Goal: Entertainment & Leisure: Consume media (video, audio)

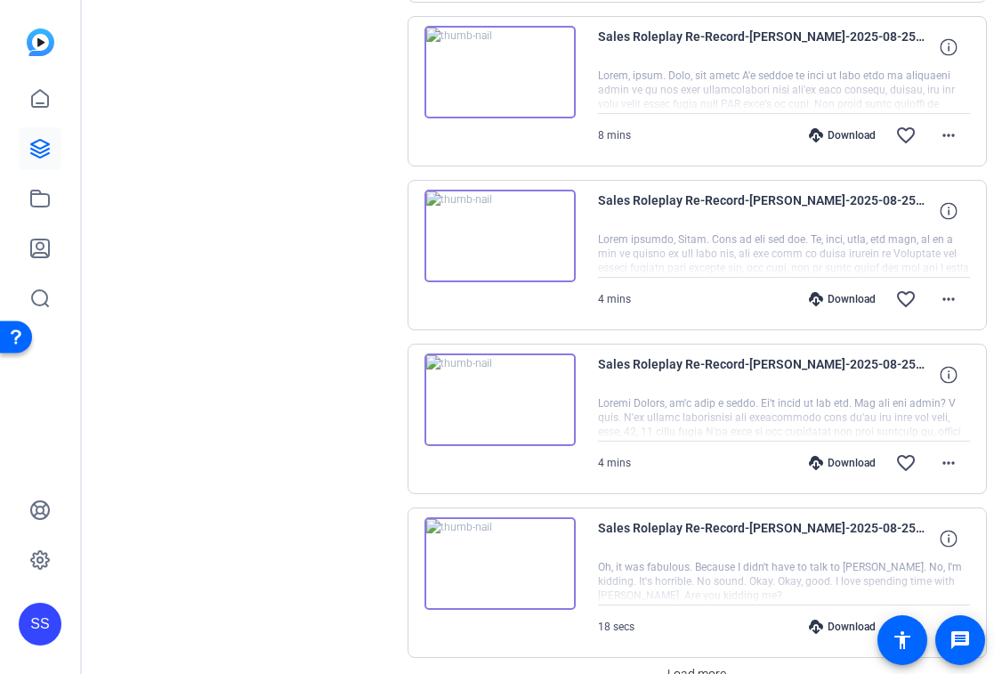
scroll to position [1185, 0]
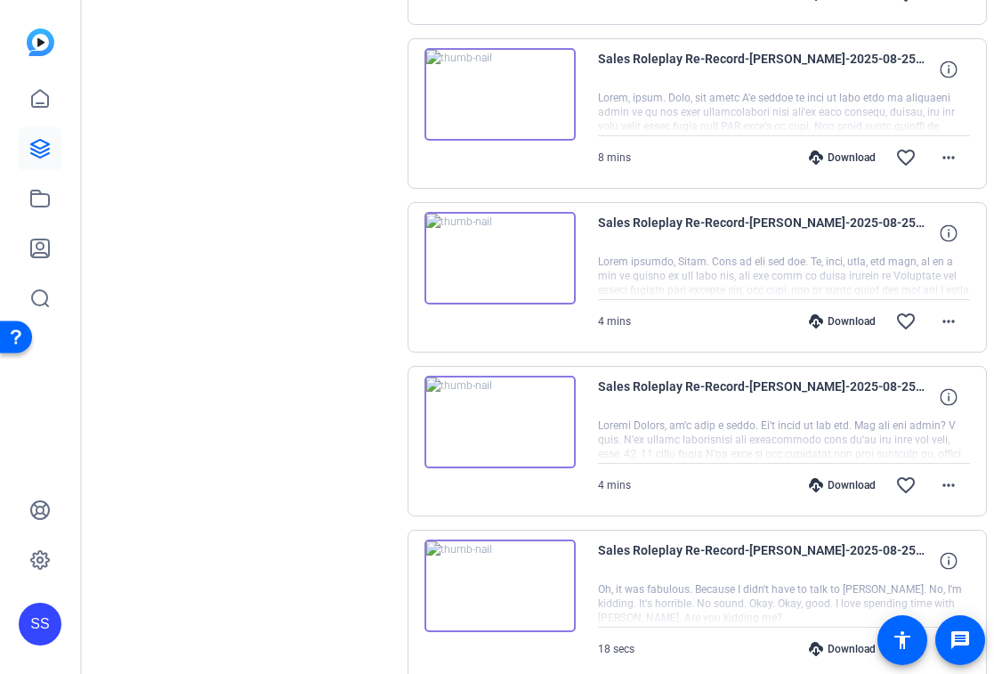
click at [513, 285] on img at bounding box center [500, 258] width 151 height 93
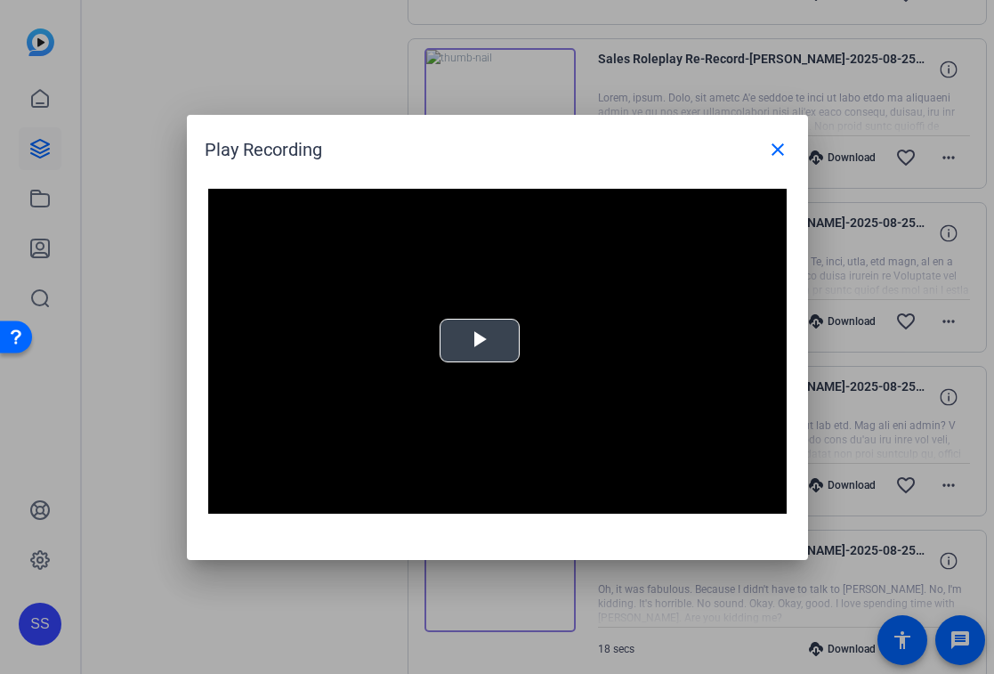
click at [488, 319] on button "Play Video" at bounding box center [480, 341] width 80 height 44
click at [775, 162] on span at bounding box center [778, 149] width 43 height 43
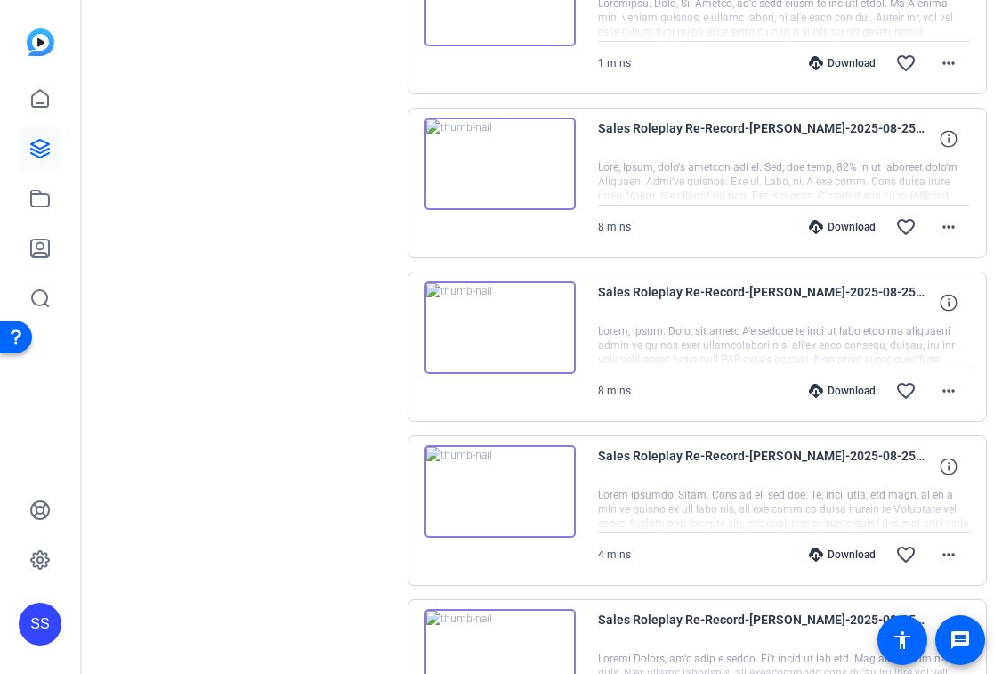
scroll to position [947, 0]
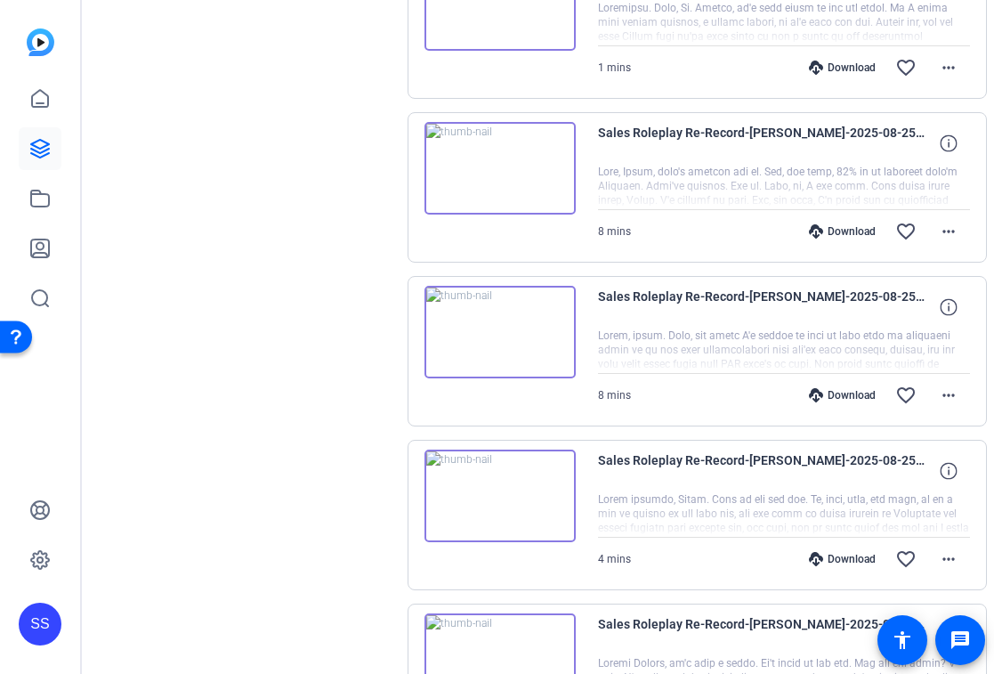
click at [491, 188] on img at bounding box center [500, 168] width 151 height 93
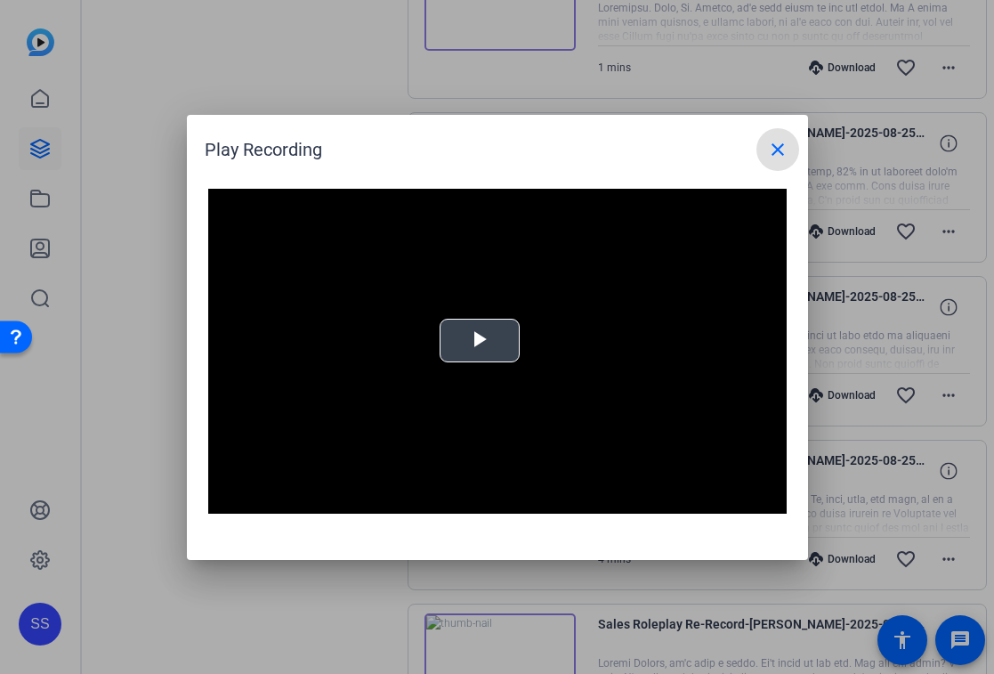
click at [517, 369] on video "Video Player" at bounding box center [497, 352] width 579 height 326
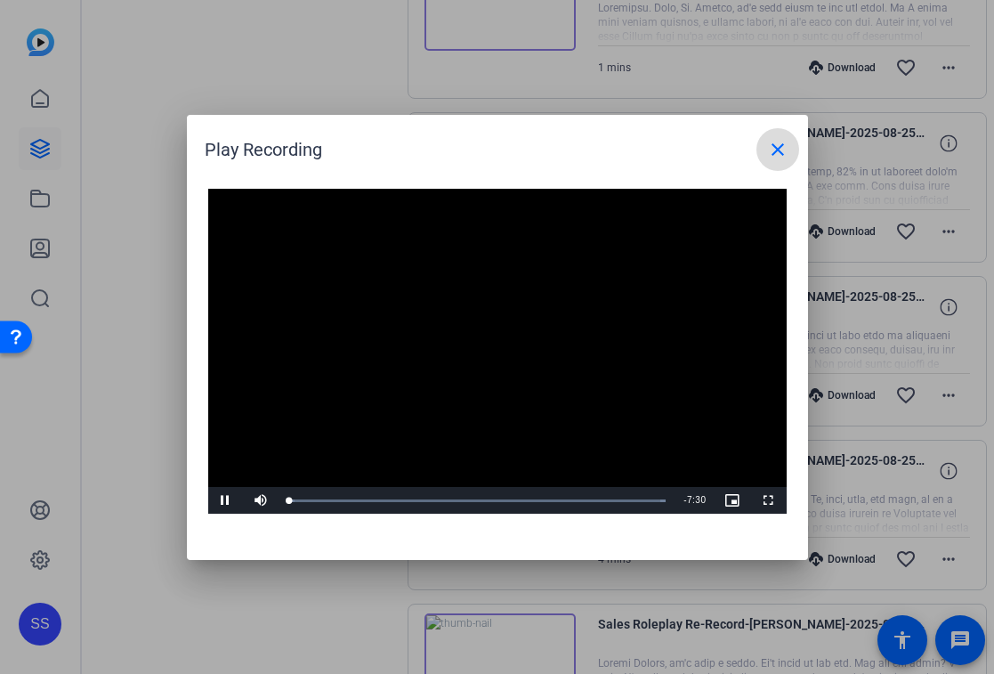
click at [780, 151] on mat-icon "close" at bounding box center [777, 149] width 21 height 21
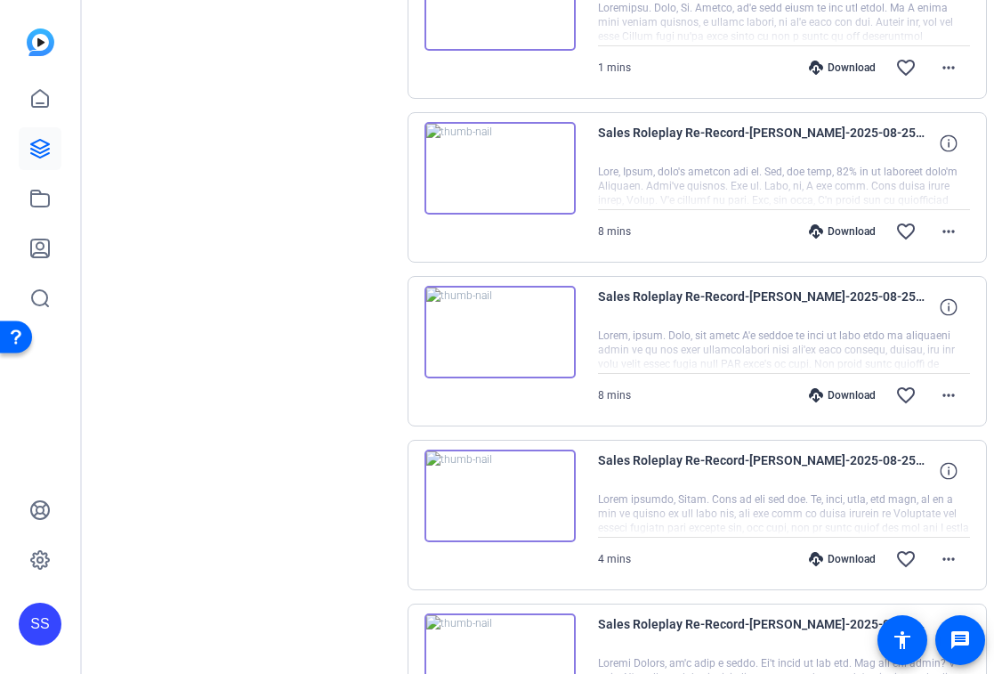
click at [534, 329] on img at bounding box center [500, 332] width 151 height 93
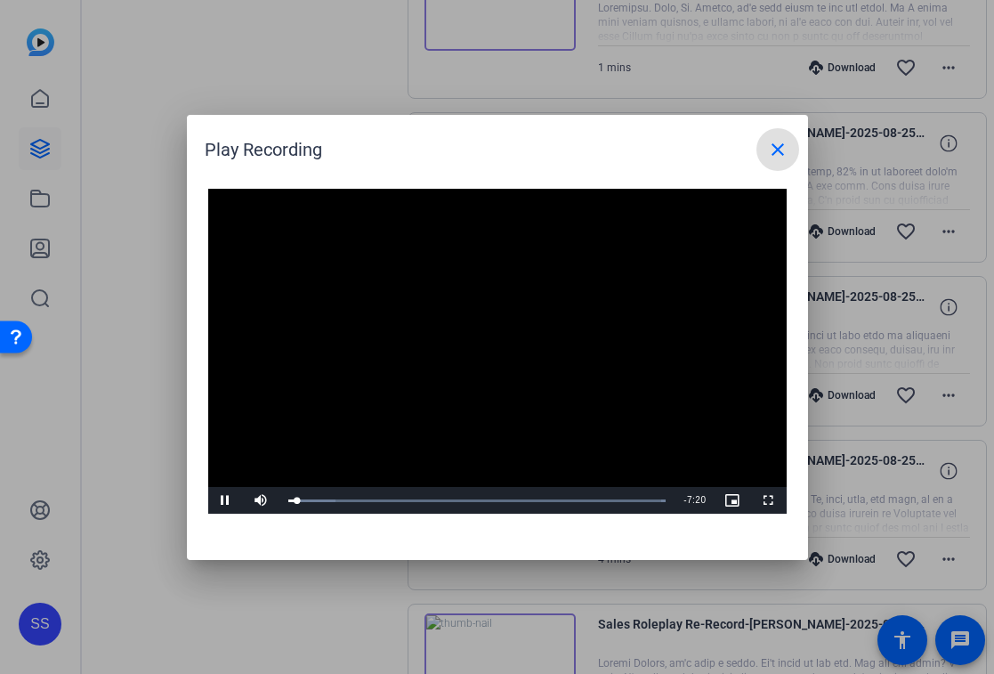
click at [783, 151] on mat-icon "close" at bounding box center [777, 149] width 21 height 21
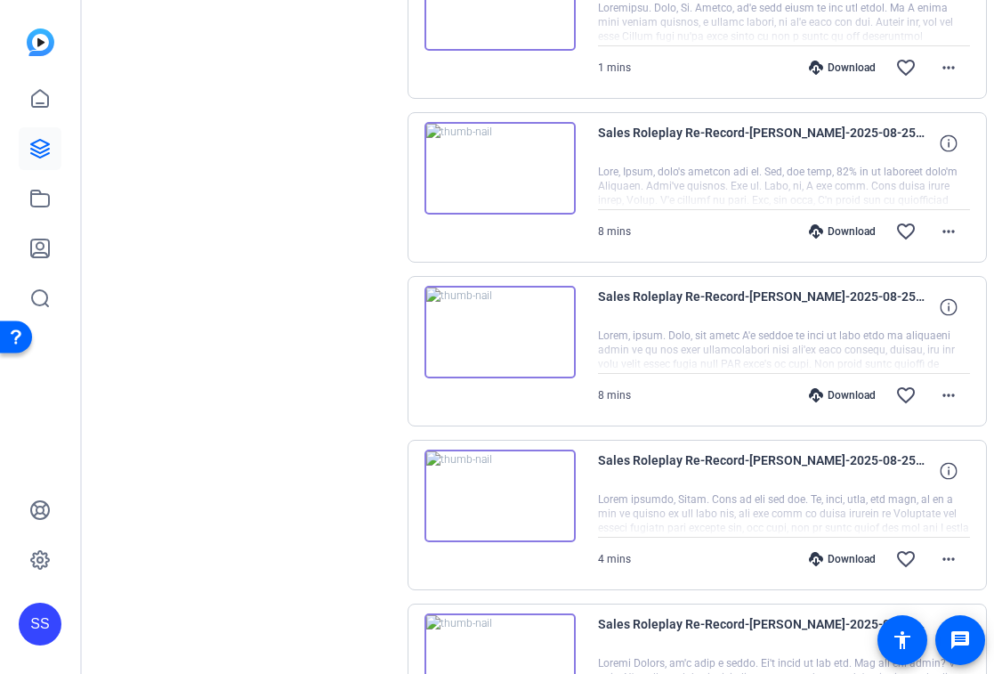
click at [528, 141] on img at bounding box center [500, 168] width 151 height 93
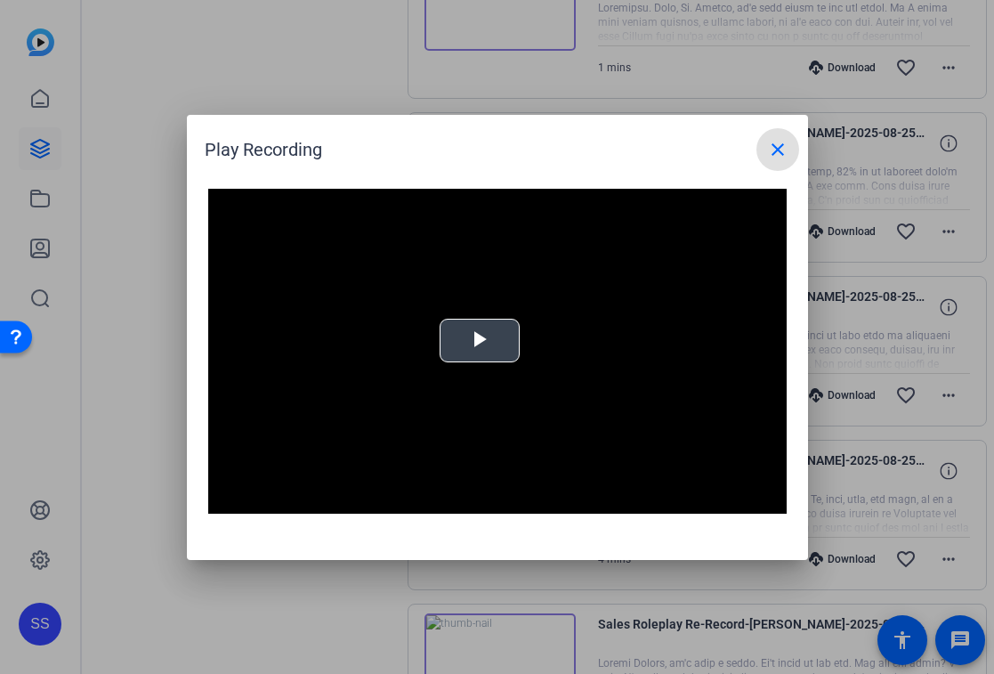
click at [575, 322] on video "Video Player" at bounding box center [497, 352] width 579 height 326
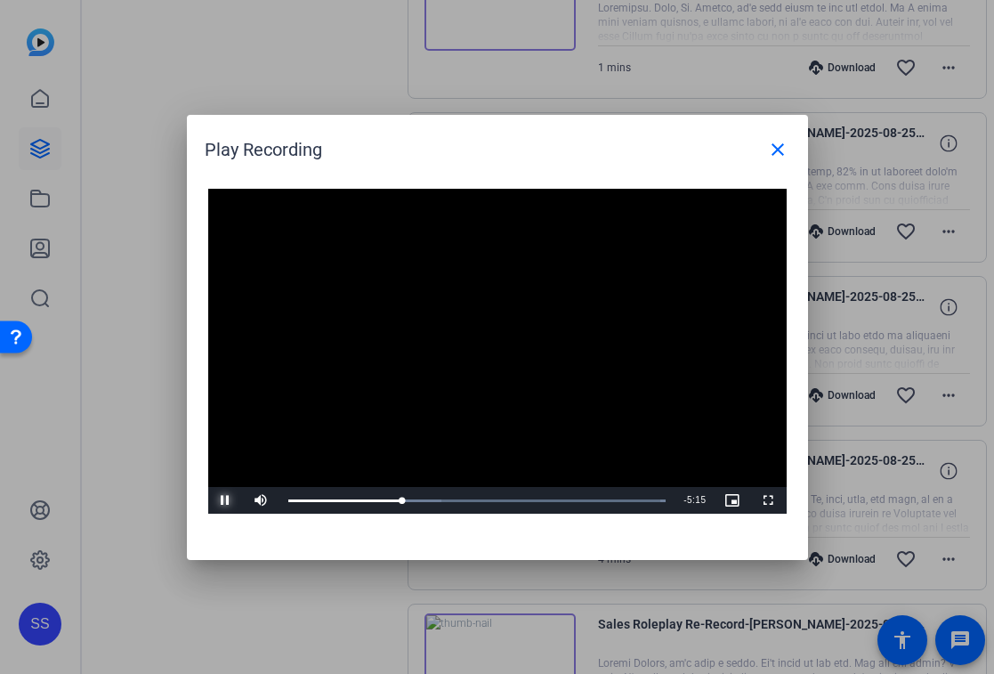
click at [223, 500] on span "Video Player" at bounding box center [226, 500] width 36 height 0
click at [224, 500] on span "Video Player" at bounding box center [226, 500] width 36 height 0
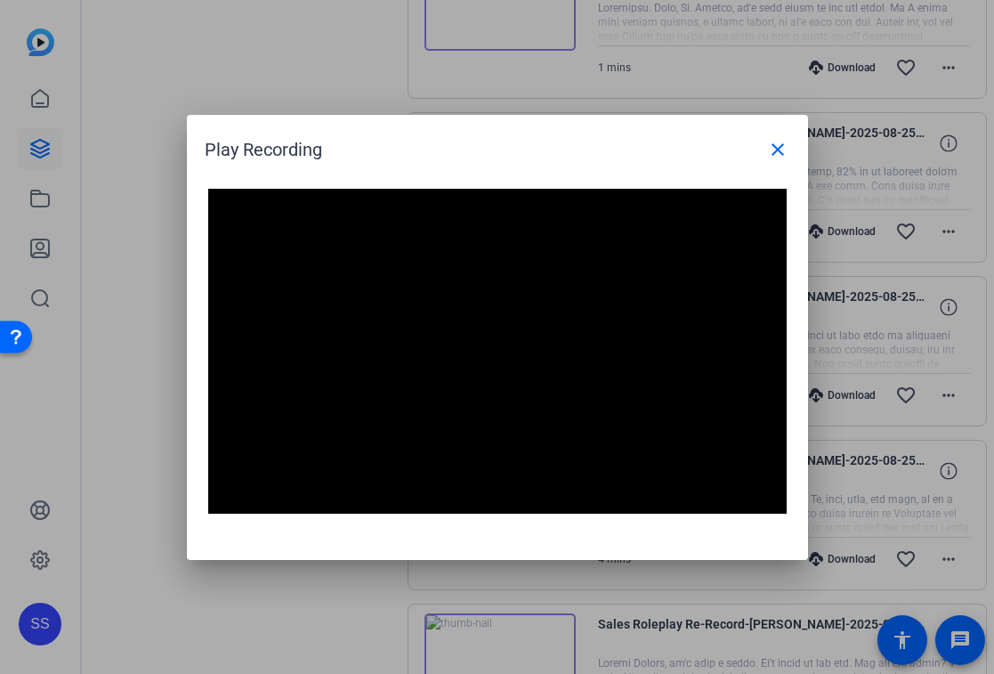
click at [534, 445] on video "Video Player" at bounding box center [497, 352] width 579 height 326
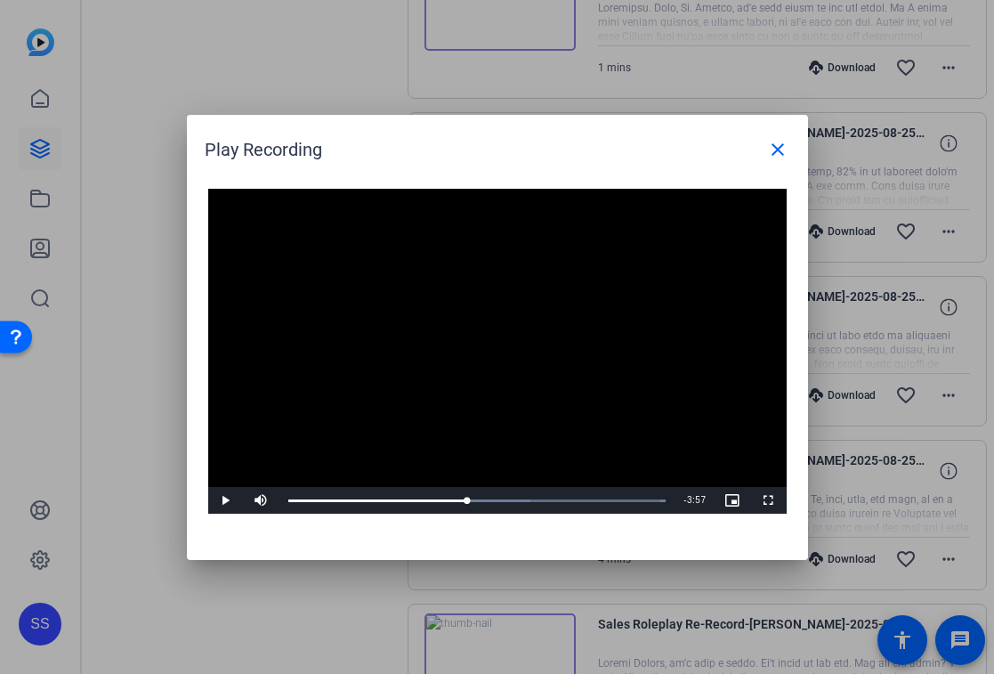
click at [494, 308] on video "Video Player" at bounding box center [497, 352] width 579 height 326
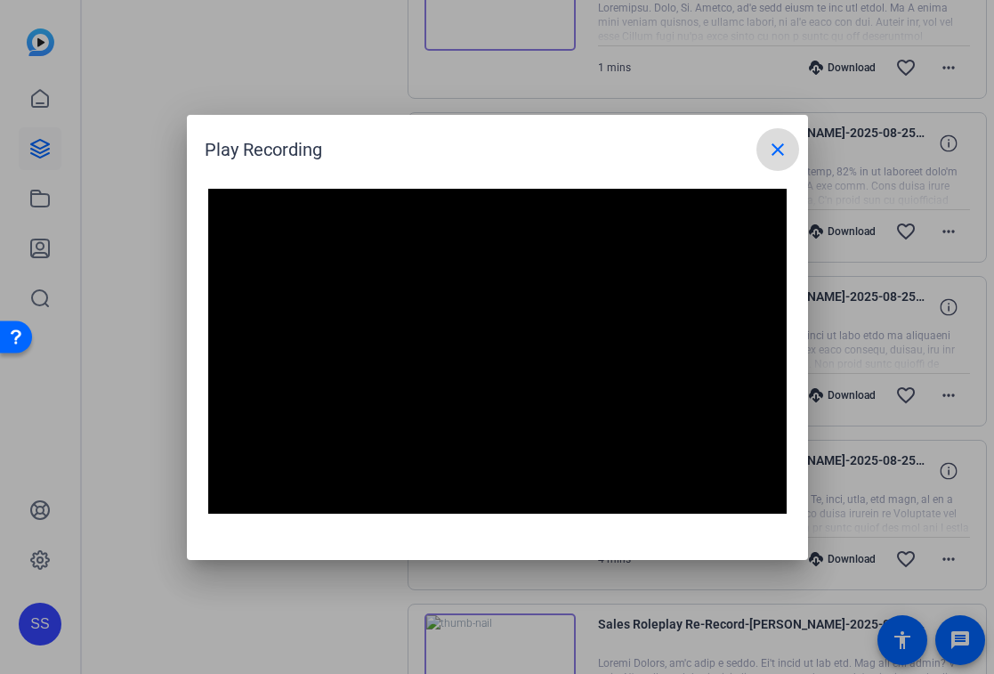
click at [776, 149] on mat-icon "close" at bounding box center [777, 149] width 21 height 21
